Goal: Task Accomplishment & Management: Complete application form

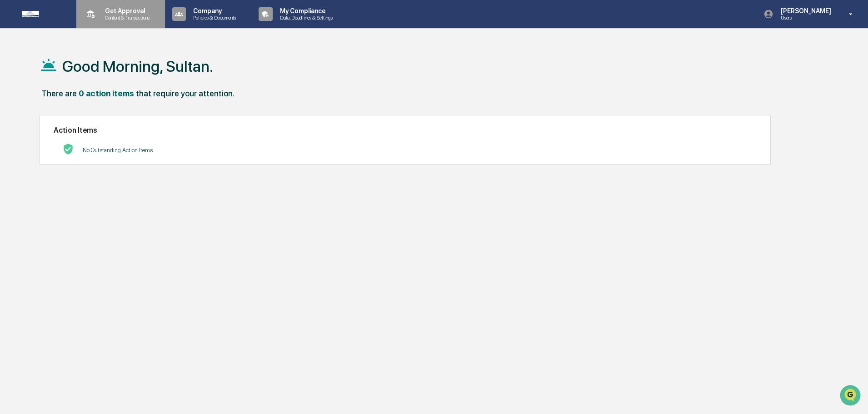
click at [127, 12] on p "Get Approval" at bounding box center [126, 10] width 56 height 7
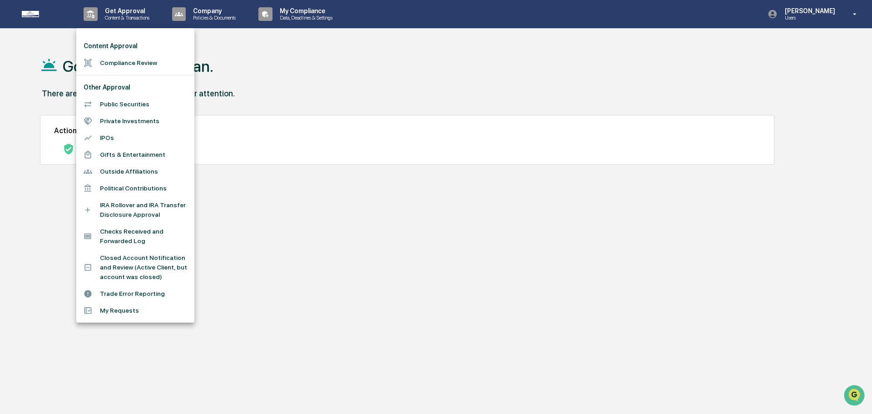
click at [132, 154] on li "Gifts & Entertainment" at bounding box center [135, 154] width 118 height 17
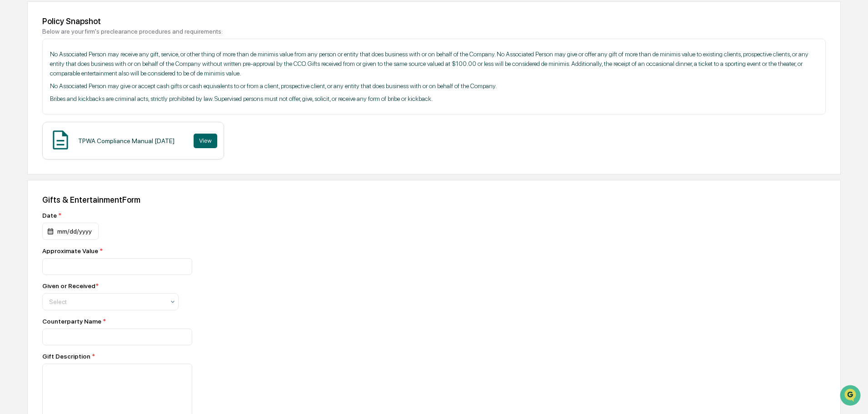
scroll to position [151, 0]
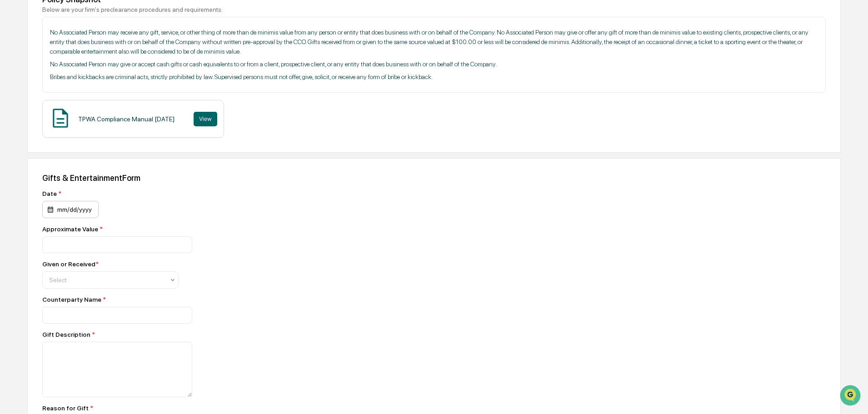
click at [65, 204] on div "mm/dd/yyyy" at bounding box center [70, 209] width 56 height 17
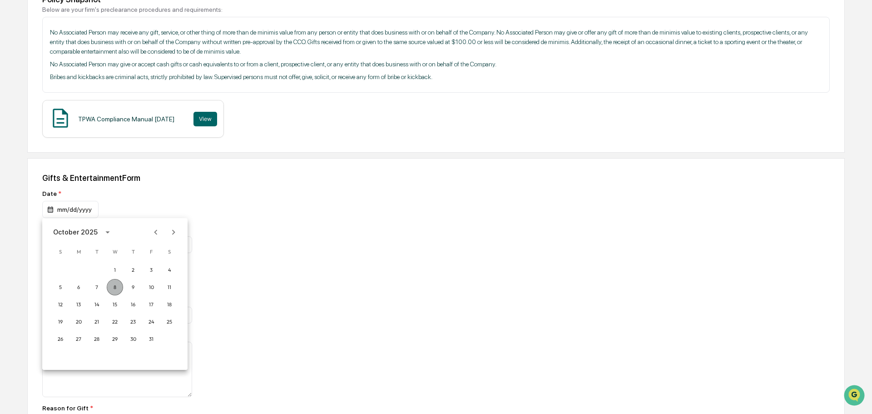
click at [115, 286] on button "8" at bounding box center [115, 287] width 16 height 16
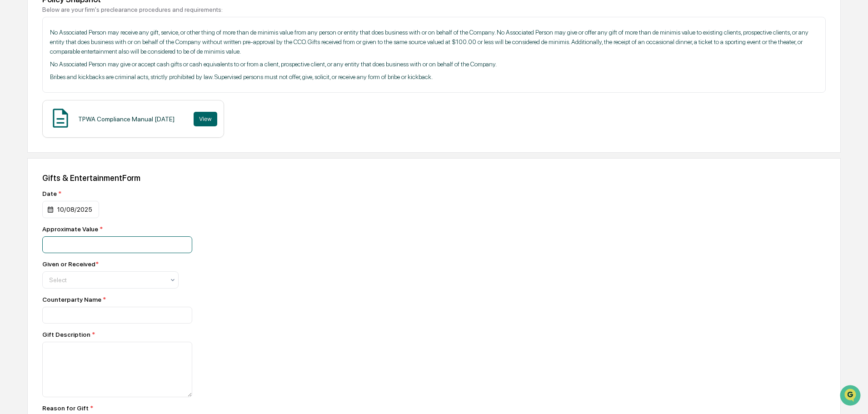
click at [79, 237] on input "number" at bounding box center [117, 244] width 150 height 17
type input "***"
click at [126, 278] on div at bounding box center [106, 279] width 115 height 9
click at [82, 302] on div "Given" at bounding box center [110, 302] width 135 height 18
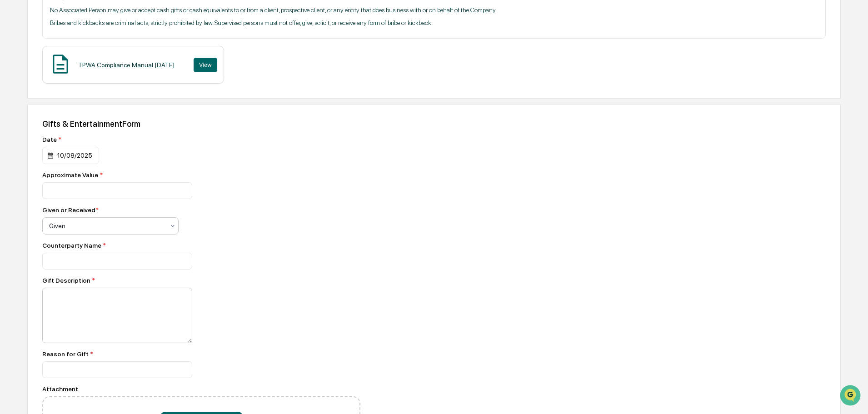
scroll to position [227, 0]
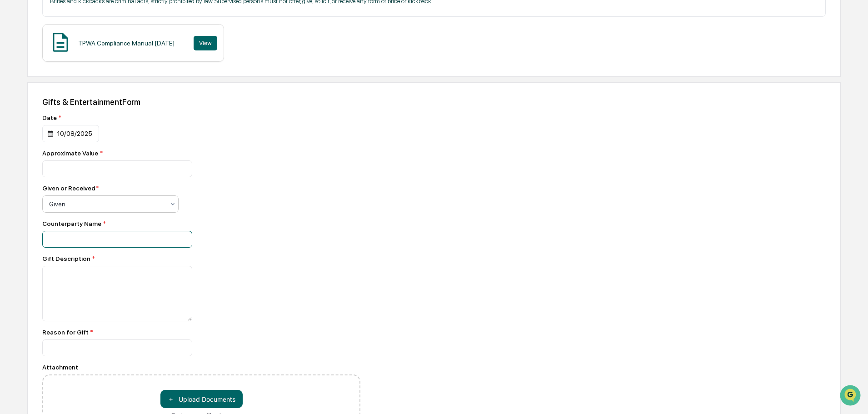
click at [104, 238] on input at bounding box center [117, 239] width 150 height 17
click at [328, 228] on div "Counterparty Name *" at bounding box center [201, 234] width 318 height 28
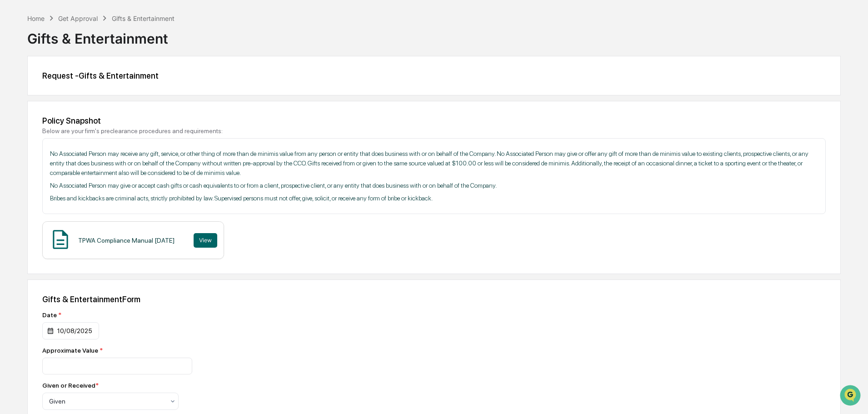
scroll to position [0, 0]
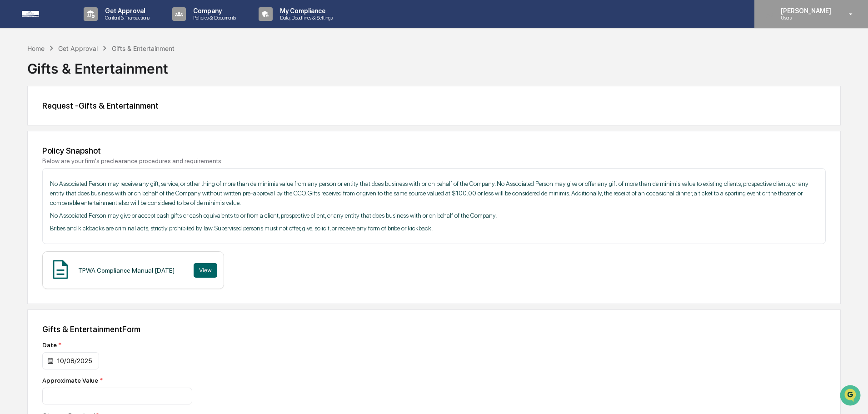
click at [820, 8] on p "[PERSON_NAME]" at bounding box center [804, 10] width 62 height 7
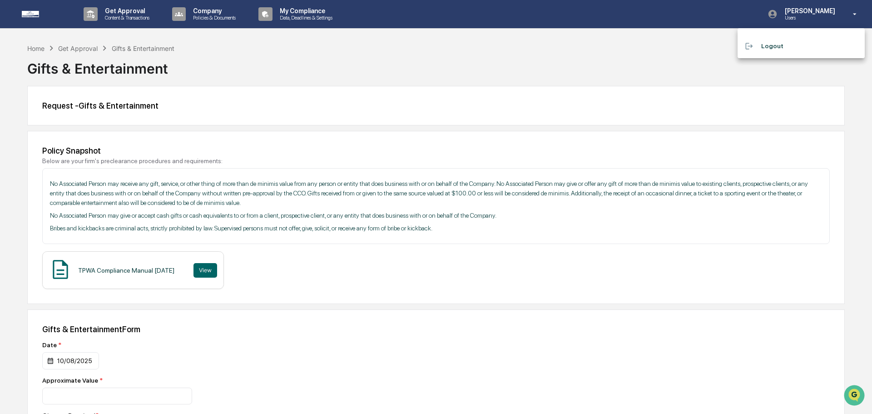
click at [295, 24] on div at bounding box center [436, 207] width 872 height 414
click at [299, 20] on p "Data, Deadlines & Settings" at bounding box center [305, 18] width 64 height 6
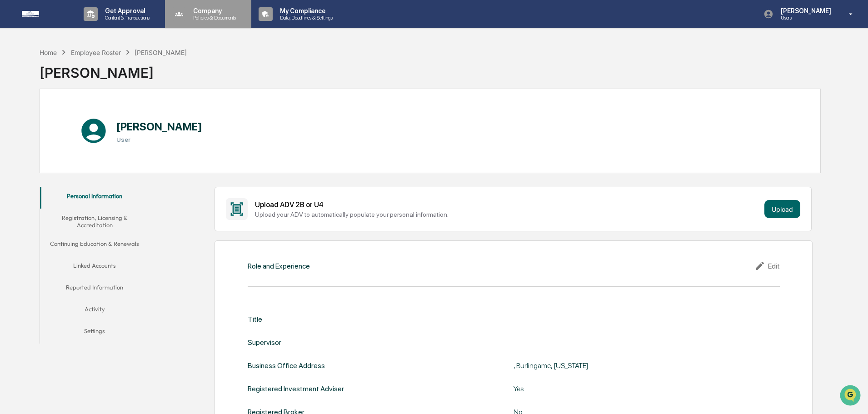
click at [193, 10] on p "Company" at bounding box center [213, 10] width 55 height 7
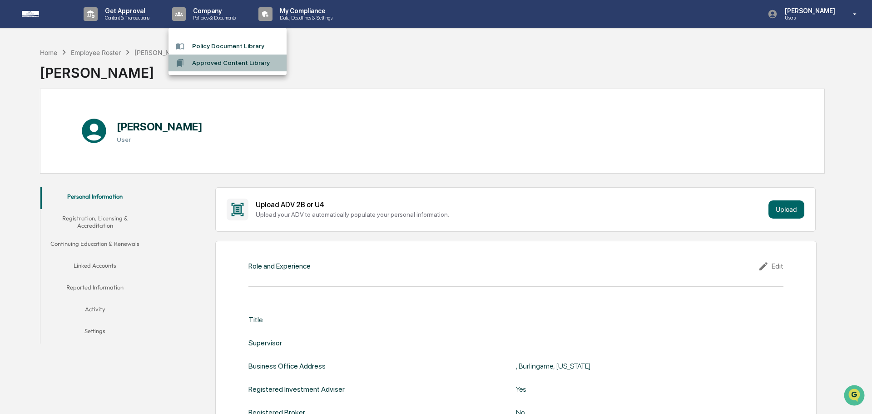
click at [227, 66] on li "Approved Content Library" at bounding box center [228, 63] width 118 height 17
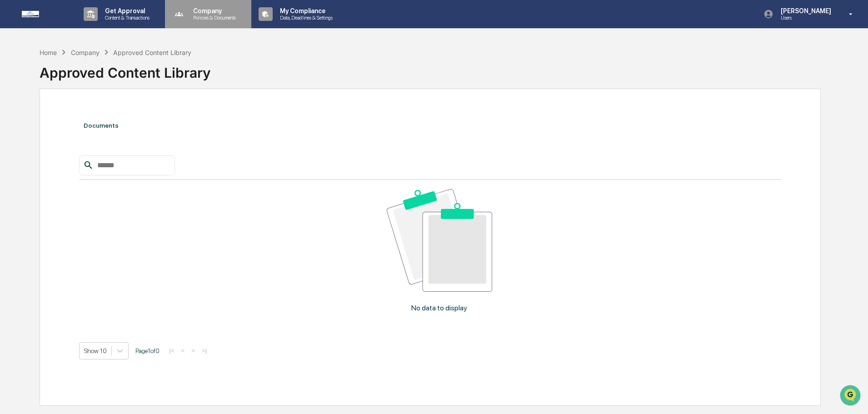
click at [216, 14] on p "Company" at bounding box center [213, 10] width 55 height 7
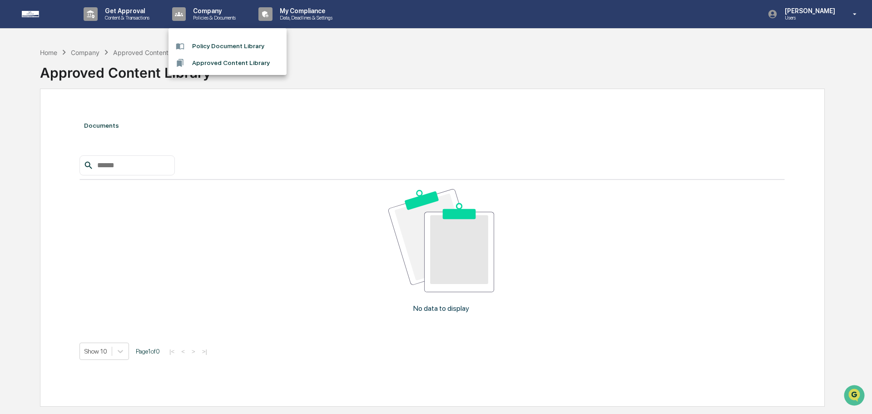
click at [153, 19] on div at bounding box center [436, 207] width 872 height 414
click at [133, 21] on div "Get Approval Content & Transactions" at bounding box center [119, 14] width 79 height 28
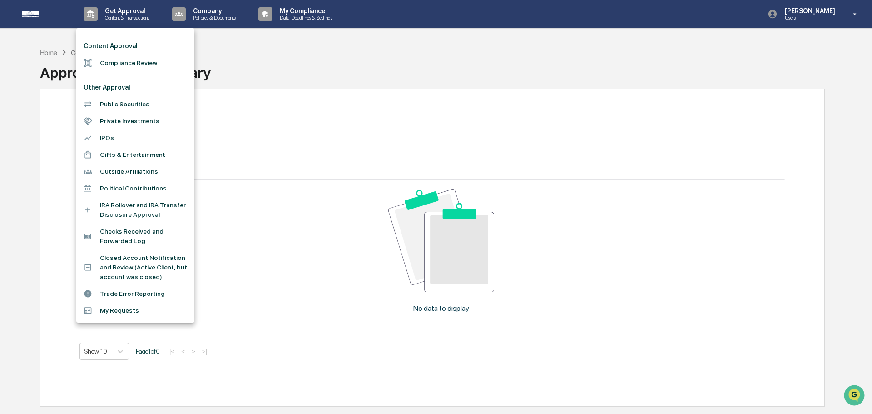
click at [106, 159] on li "Gifts & Entertainment" at bounding box center [135, 154] width 118 height 17
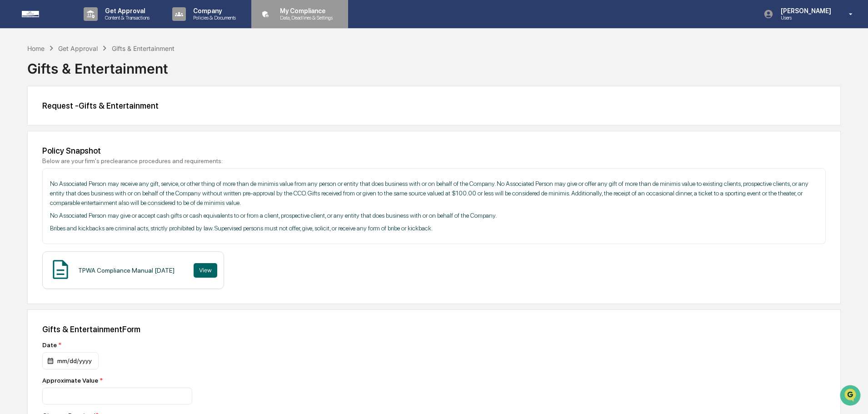
click at [291, 21] on div "My Compliance Data, Deadlines & Settings" at bounding box center [299, 14] width 88 height 28
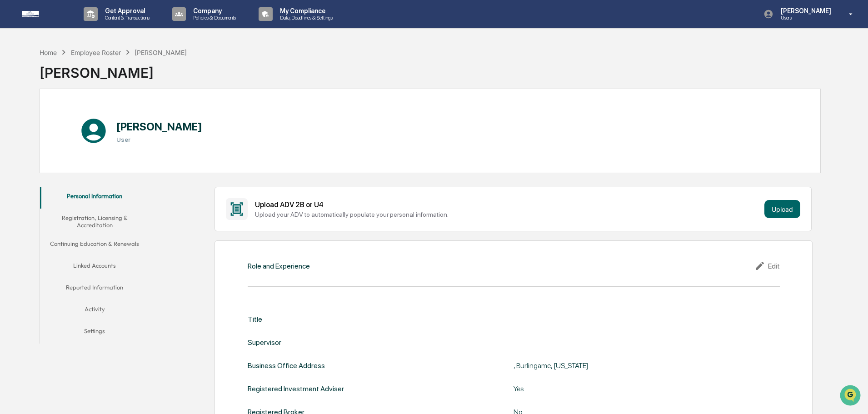
click at [105, 310] on button "Activity" at bounding box center [94, 311] width 109 height 22
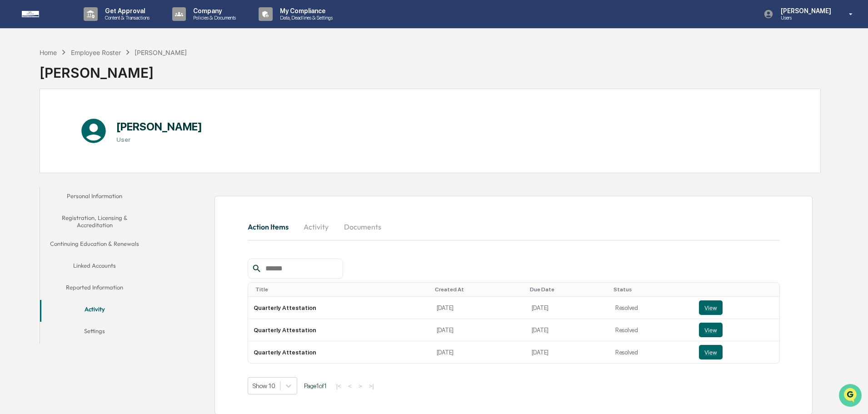
click at [853, 397] on icon "Open customer support" at bounding box center [849, 406] width 23 height 23
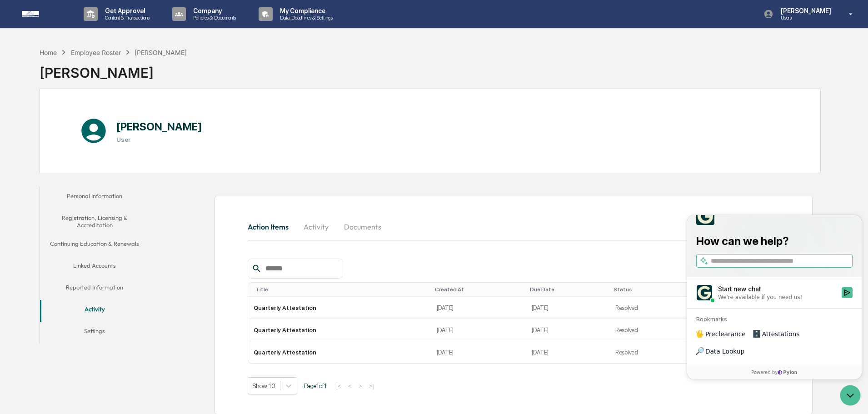
click at [757, 293] on div "Start new chat" at bounding box center [777, 288] width 118 height 9
click at [841, 298] on button "Start new chat We're available if you need us!" at bounding box center [846, 292] width 11 height 11
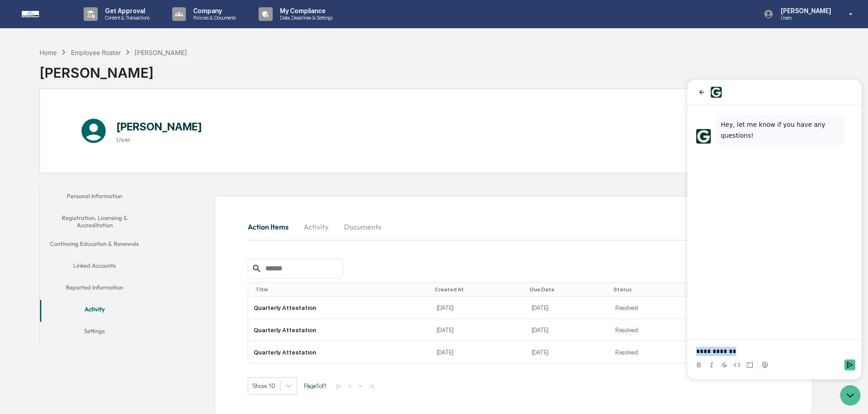
drag, startPoint x: 731, startPoint y: 350, endPoint x: 685, endPoint y: 352, distance: 46.4
click at [687, 352] on html "**********" at bounding box center [774, 229] width 174 height 300
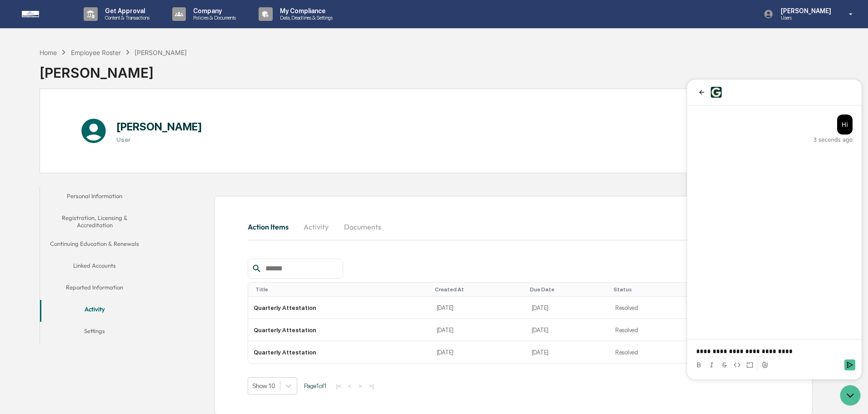
click at [726, 351] on p "**********" at bounding box center [774, 351] width 156 height 9
click at [839, 351] on p "**********" at bounding box center [774, 351] width 156 height 9
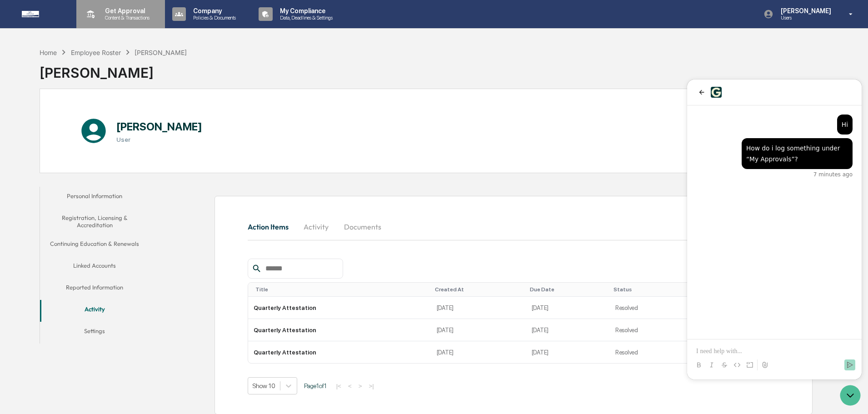
click at [141, 9] on p "Get Approval" at bounding box center [126, 10] width 56 height 7
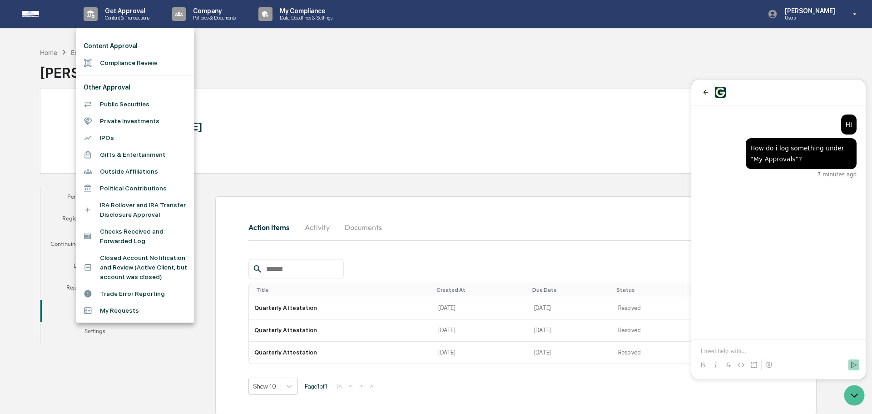
click at [124, 305] on li "My Requests" at bounding box center [135, 310] width 118 height 17
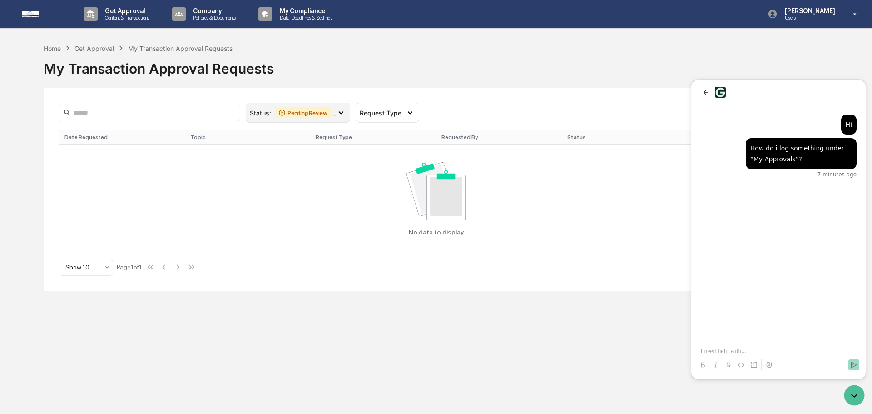
click at [315, 119] on div "Status : Pending Review Action Required" at bounding box center [298, 113] width 104 height 20
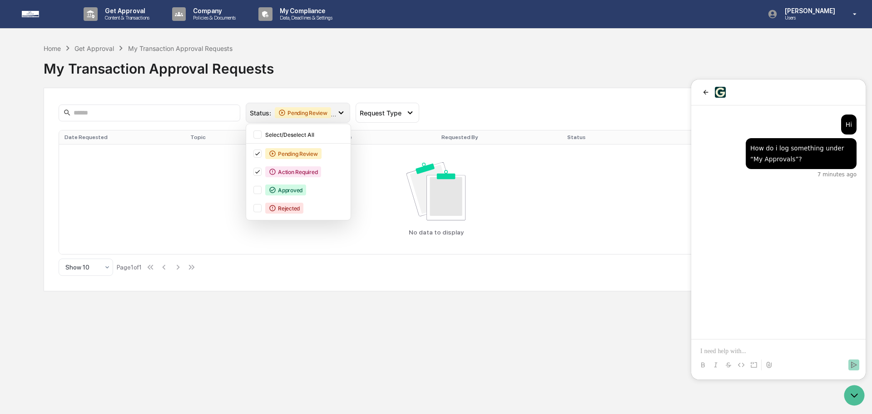
click at [315, 117] on div "Pending Review" at bounding box center [303, 112] width 56 height 11
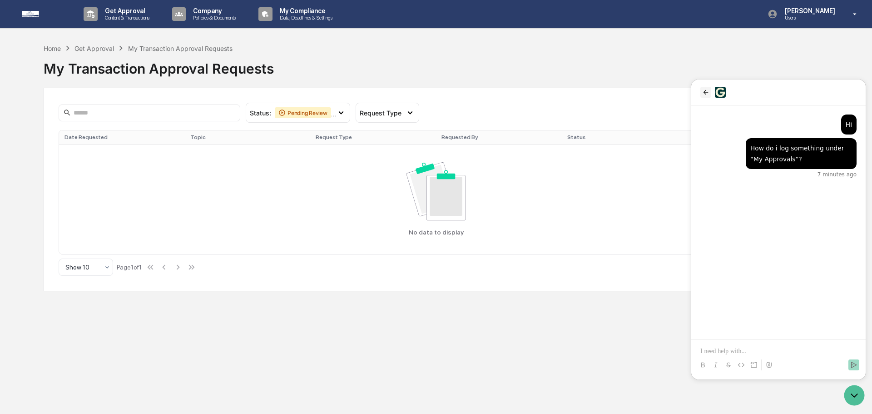
click at [706, 96] on button "back" at bounding box center [705, 92] width 11 height 11
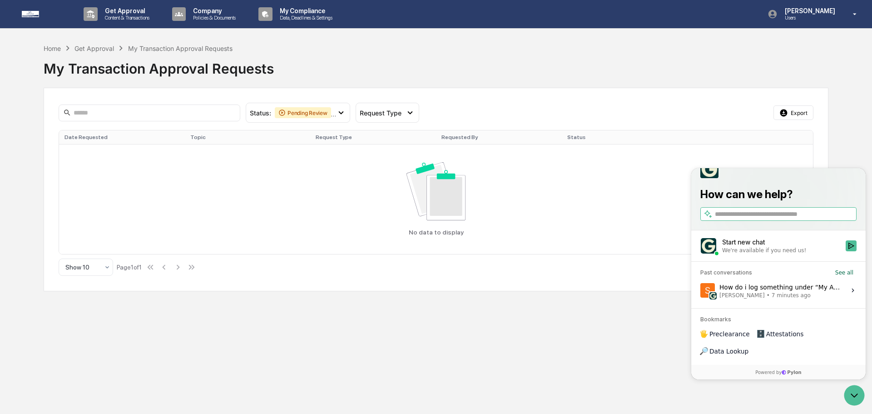
click at [729, 178] on div at bounding box center [778, 169] width 156 height 18
click at [850, 397] on icon "Open customer support" at bounding box center [854, 395] width 23 height 23
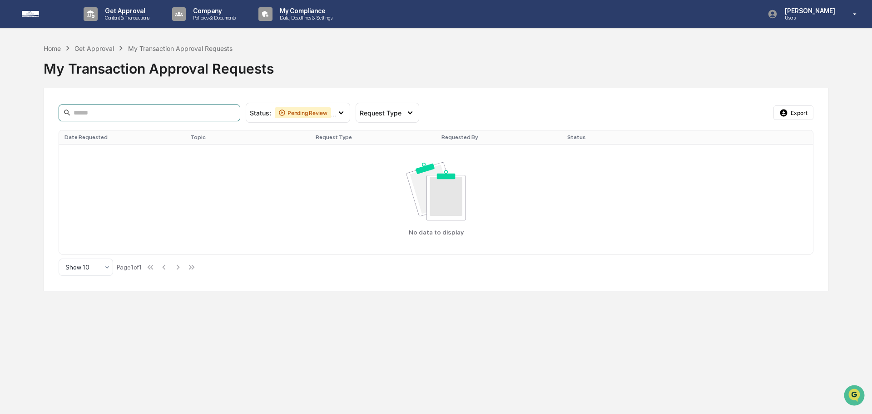
click at [213, 109] on input at bounding box center [150, 112] width 182 height 17
click at [374, 109] on span "Request Type" at bounding box center [381, 113] width 42 height 8
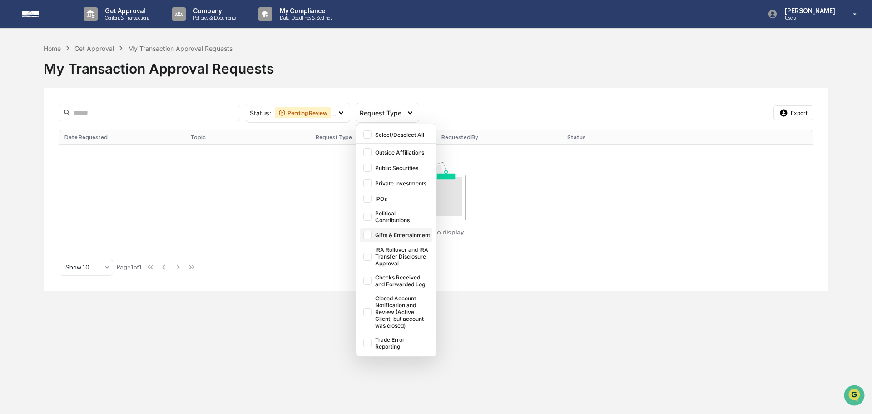
click at [382, 232] on div "Gifts & Entertainment" at bounding box center [402, 235] width 55 height 7
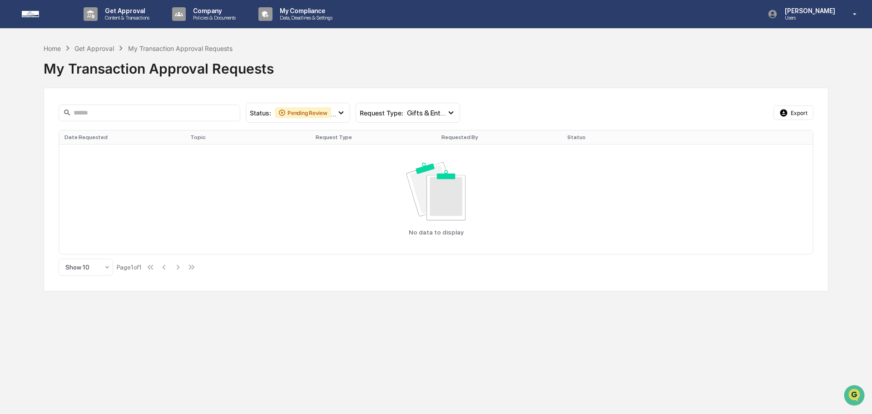
click at [461, 134] on th "Requested By" at bounding box center [499, 137] width 126 height 14
click at [90, 12] on icon at bounding box center [91, 14] width 8 height 8
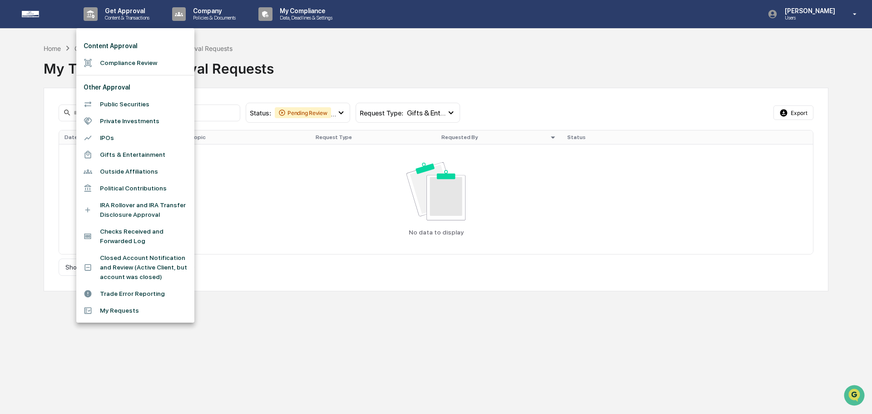
click at [143, 16] on div at bounding box center [436, 207] width 872 height 414
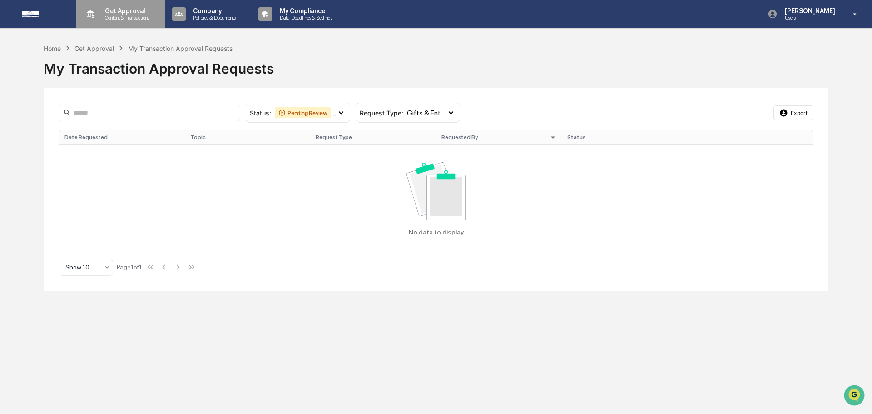
click at [139, 19] on p "Content & Transactions" at bounding box center [126, 18] width 56 height 6
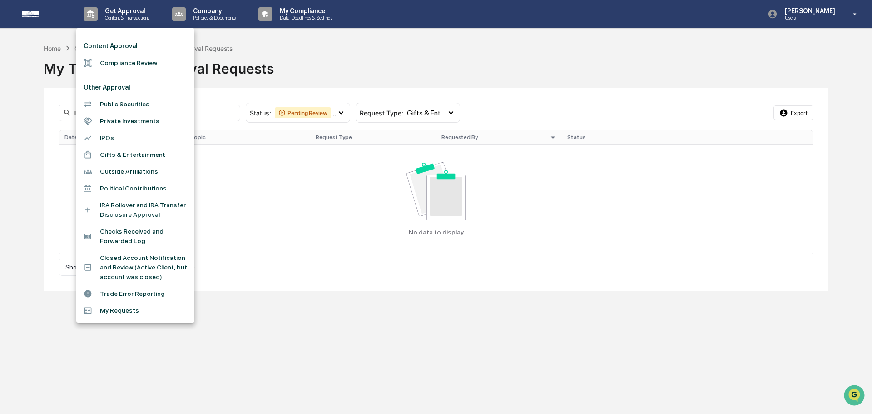
click at [124, 158] on li "Gifts & Entertainment" at bounding box center [135, 154] width 118 height 17
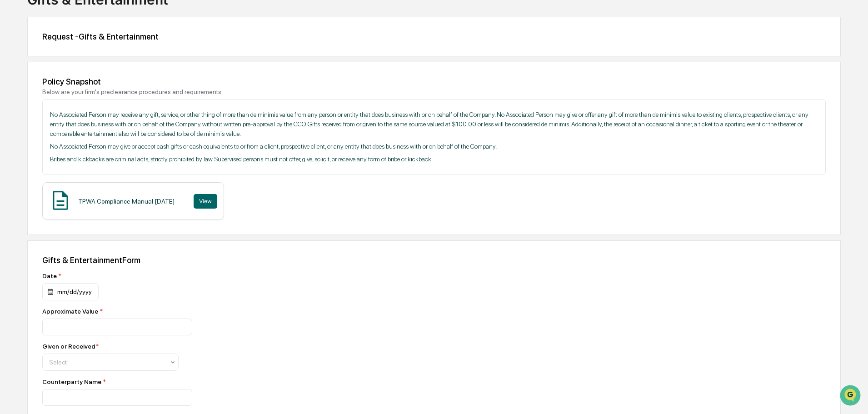
scroll to position [5, 0]
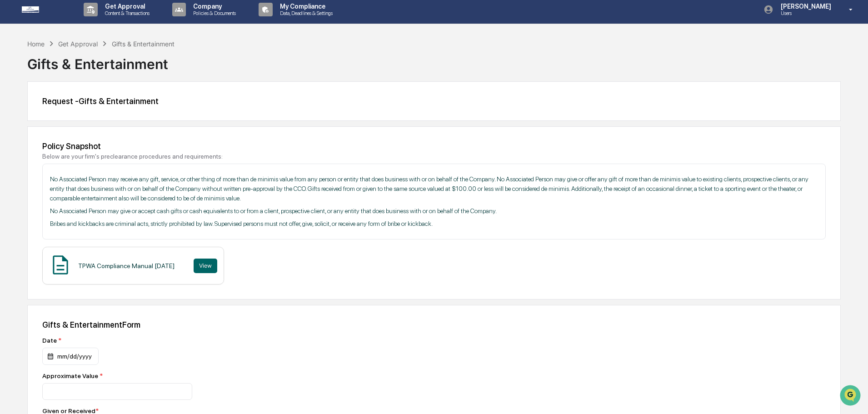
click at [90, 103] on div "Request - Gifts & Entertainment" at bounding box center [433, 101] width 783 height 10
click at [89, 103] on div "Request - Gifts & Entertainment" at bounding box center [433, 101] width 783 height 10
click at [96, 100] on div "Request - Gifts & Entertainment" at bounding box center [433, 101] width 783 height 10
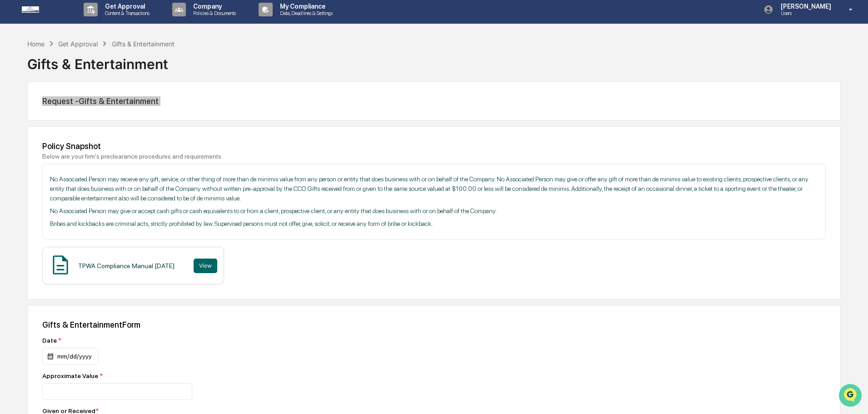
click at [845, 397] on icon "Open customer support" at bounding box center [849, 406] width 23 height 23
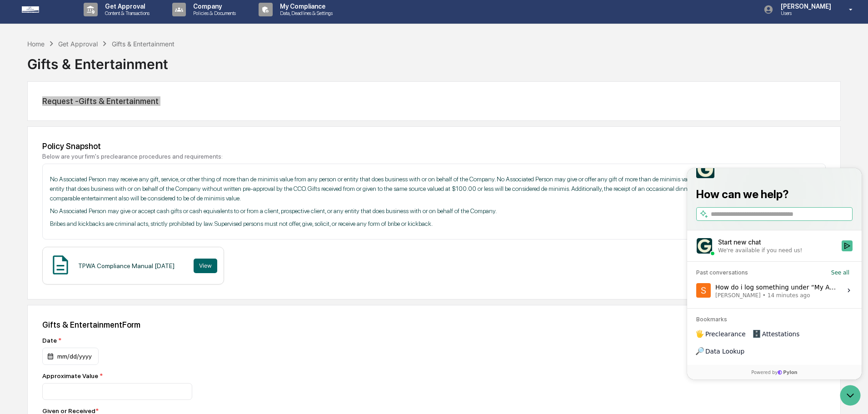
click at [762, 247] on div "Start new chat" at bounding box center [777, 242] width 118 height 9
click at [841, 251] on button "Start new chat We're available if you need us!" at bounding box center [846, 245] width 11 height 11
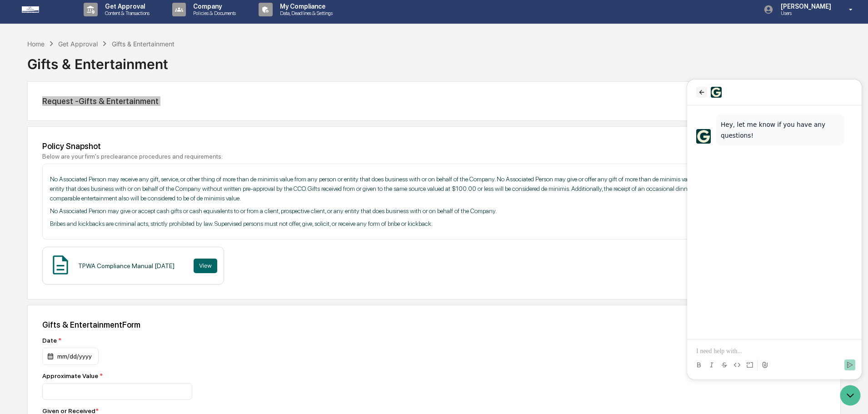
click at [700, 95] on icon "back" at bounding box center [701, 92] width 7 height 7
